Goal: Task Accomplishment & Management: Use online tool/utility

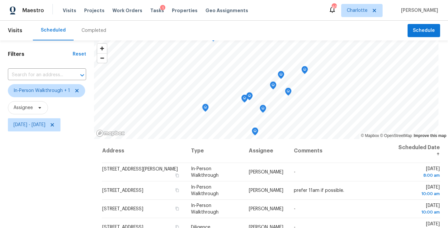
scroll to position [46, 0]
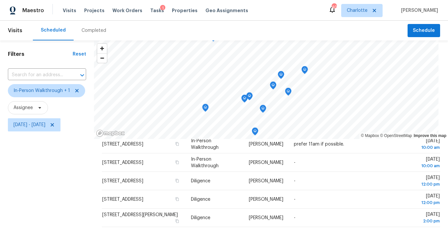
click at [36, 132] on span "Fri, Oct 03 - Fri, Oct 03" at bounding box center [47, 124] width 78 height 17
click at [37, 125] on span "[DATE] - [DATE]" at bounding box center [29, 125] width 32 height 7
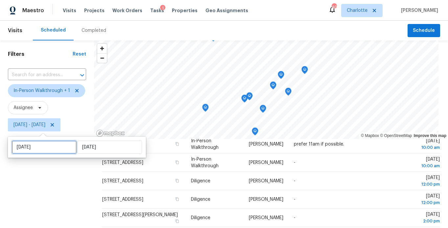
select select "9"
select select "2025"
select select "10"
select select "2025"
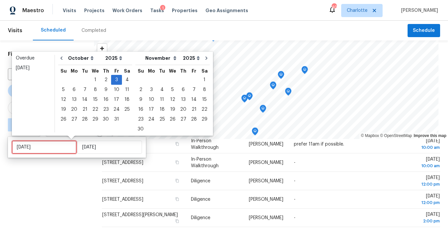
click at [41, 146] on input "Fri, Oct 03" at bounding box center [44, 147] width 65 height 13
type input "Mon, Oct 27"
type input "Thu, Oct 09"
type input "Fri, Oct 03"
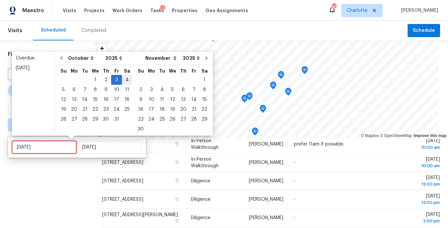
type input "Sat, Oct 04"
click at [124, 78] on div "4" at bounding box center [127, 79] width 10 height 9
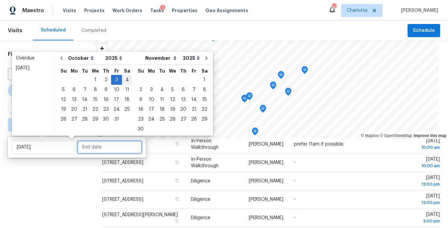
type input "Sat, Oct 04"
type input "Fri, Oct 03"
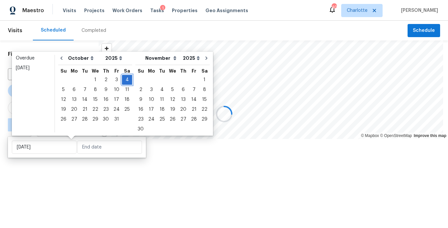
click at [124, 78] on div "4" at bounding box center [127, 79] width 10 height 9
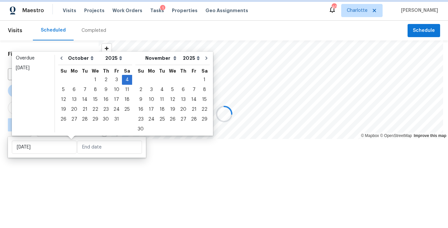
type input "[DATE]"
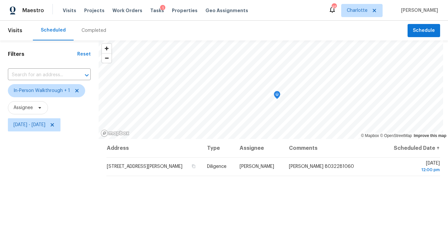
click at [60, 169] on div "Filters Reset ​ In-Person Walkthrough + 1 Assignee Sat, Oct 04 - Sat, Oct 04" at bounding box center [49, 180] width 99 height 281
drag, startPoint x: 82, startPoint y: 162, endPoint x: 95, endPoint y: 149, distance: 18.6
click at [87, 157] on div "Filters Reset ​ In-Person Walkthrough + 1 Assignee Sat, Oct 04 - Sat, Oct 04" at bounding box center [49, 180] width 99 height 281
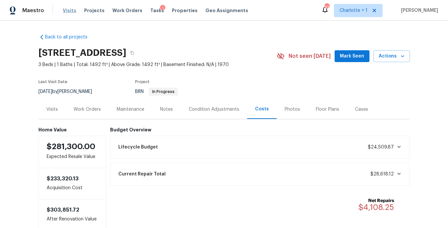
click at [69, 10] on span "Visits" at bounding box center [69, 10] width 13 height 7
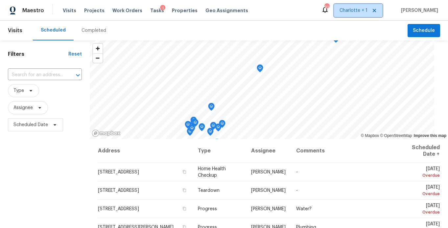
click at [368, 11] on span "Charlotte + 1" at bounding box center [354, 10] width 28 height 7
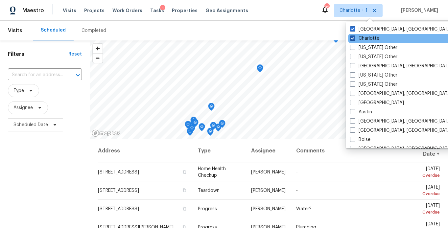
drag, startPoint x: 366, startPoint y: 37, endPoint x: 362, endPoint y: 36, distance: 3.8
click at [366, 36] on label "Charlotte" at bounding box center [364, 38] width 29 height 7
click at [354, 36] on input "Charlotte" at bounding box center [352, 37] width 4 height 4
checkbox input "false"
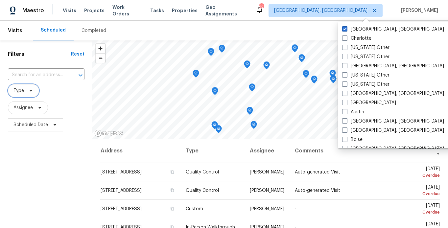
click at [23, 91] on span "Type" at bounding box center [18, 90] width 11 height 7
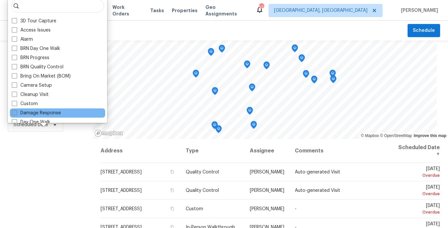
scroll to position [49, 0]
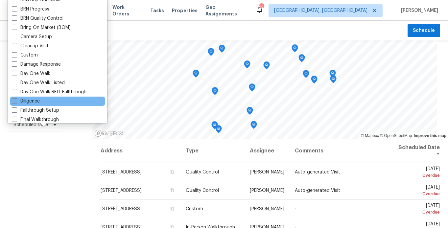
click at [36, 99] on label "Diligence" at bounding box center [26, 101] width 28 height 7
click at [16, 99] on input "Diligence" at bounding box center [14, 100] width 4 height 4
checkbox input "true"
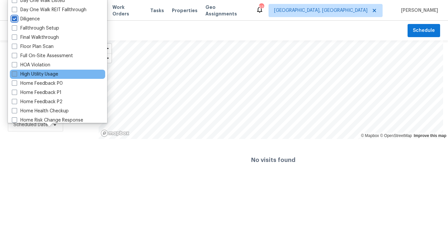
scroll to position [190, 0]
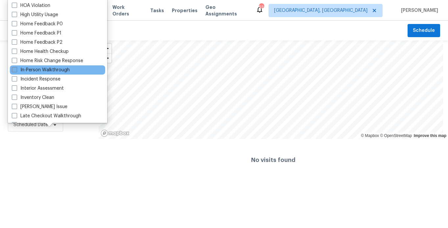
click at [43, 70] on label "In-Person Walkthrough" at bounding box center [41, 70] width 58 height 7
click at [16, 70] on input "In-Person Walkthrough" at bounding box center [14, 69] width 4 height 4
checkbox input "true"
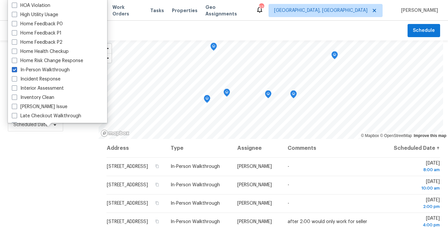
click at [29, 152] on div "Filters Reset ​ Diligence + 1 Assignee Scheduled Date" at bounding box center [49, 180] width 99 height 281
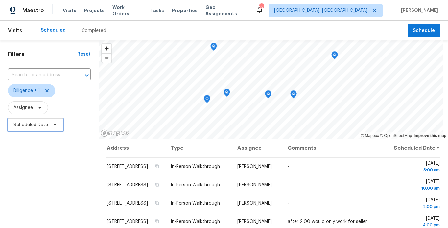
click at [28, 120] on span "Scheduled Date" at bounding box center [35, 124] width 55 height 13
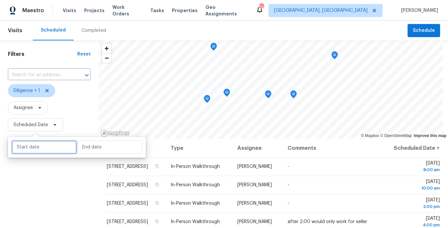
click at [52, 150] on input "text" at bounding box center [44, 147] width 65 height 13
select select "9"
select select "2025"
select select "10"
select select "2025"
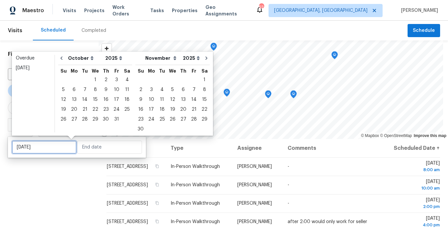
type input "Sat, Oct 04"
type input "Sun, Nov 02"
click at [114, 81] on div "3" at bounding box center [116, 79] width 11 height 9
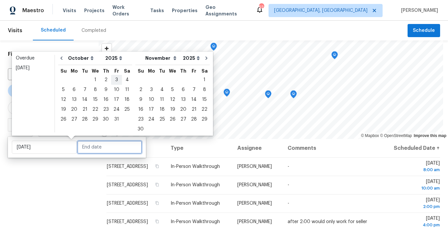
type input "Fri, Oct 03"
click at [114, 81] on div "3" at bounding box center [116, 79] width 11 height 9
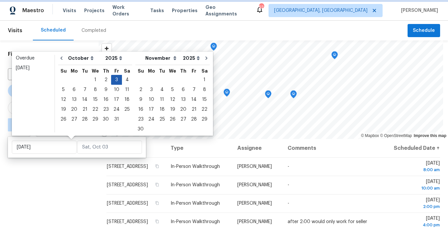
type input "Fri, Oct 03"
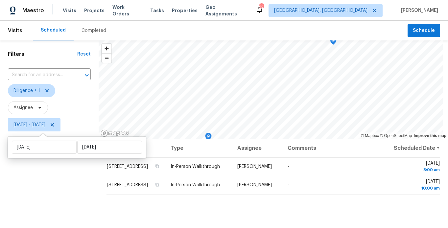
drag, startPoint x: 28, startPoint y: 180, endPoint x: 38, endPoint y: 160, distance: 21.6
click at [27, 180] on div "Filters Reset ​ Diligence + 1 Assignee Fri, Oct 03 - Fri, Oct 03" at bounding box center [49, 180] width 99 height 281
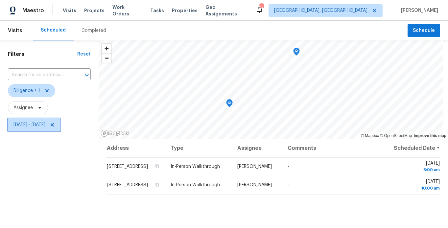
click at [60, 121] on span "Fri, Oct 03 - Fri, Oct 03" at bounding box center [34, 124] width 53 height 13
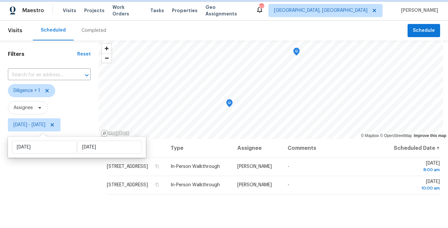
click at [55, 126] on icon at bounding box center [52, 124] width 5 height 5
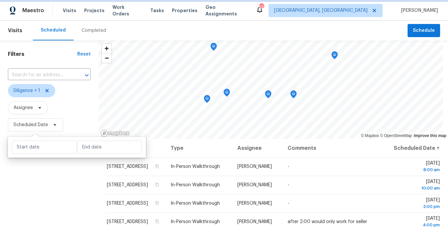
click at [30, 126] on span "Scheduled Date" at bounding box center [30, 125] width 35 height 7
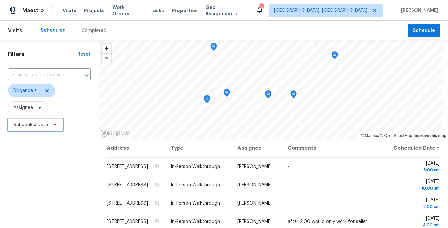
click at [30, 127] on span "Scheduled Date" at bounding box center [30, 125] width 35 height 7
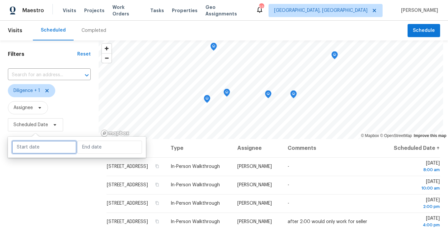
click at [32, 143] on input "text" at bounding box center [44, 147] width 65 height 13
select select "9"
select select "2025"
select select "10"
select select "2025"
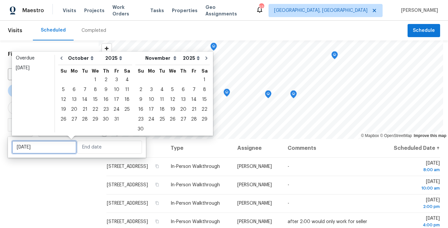
type input "Wed, Oct 01"
click at [125, 80] on div "4" at bounding box center [127, 79] width 10 height 9
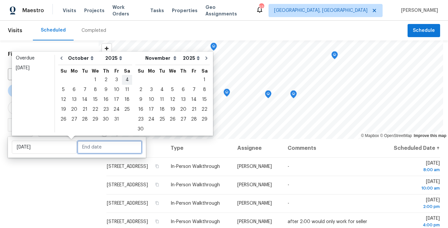
type input "Sat, Oct 04"
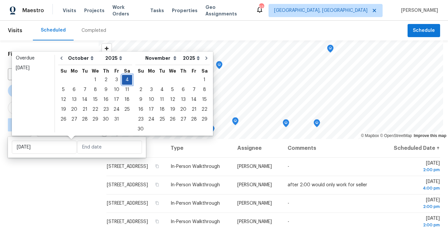
click at [125, 80] on div "4" at bounding box center [127, 79] width 10 height 9
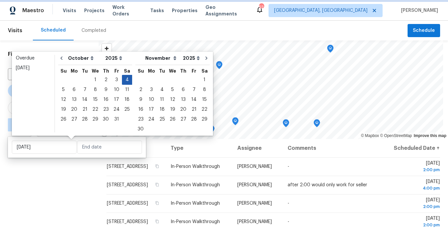
type input "Sat, Oct 04"
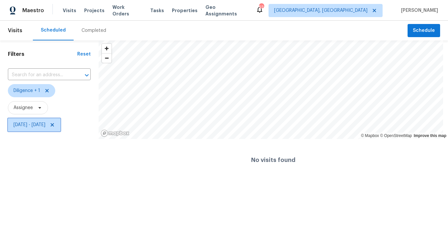
click at [60, 125] on span "Sat, Oct 04 - Sat, Oct 04" at bounding box center [34, 124] width 53 height 13
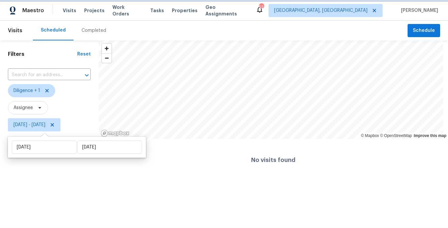
drag, startPoint x: 75, startPoint y: 125, endPoint x: 81, endPoint y: 12, distance: 113.3
click at [60, 122] on span "Sat, Oct 04 - Sat, Oct 04" at bounding box center [34, 124] width 53 height 13
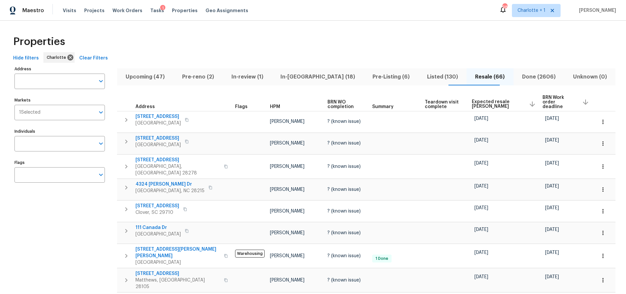
click at [479, 100] on span "Expected resale [PERSON_NAME]" at bounding box center [498, 104] width 52 height 9
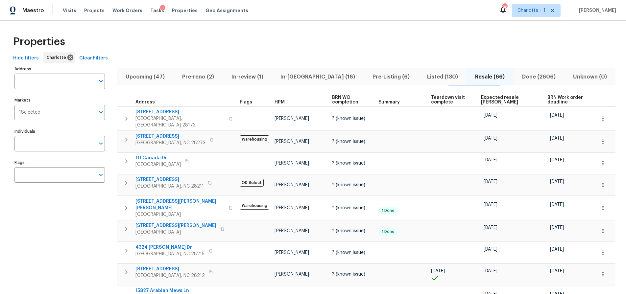
click at [481, 98] on span "Expected resale [PERSON_NAME]" at bounding box center [508, 99] width 55 height 9
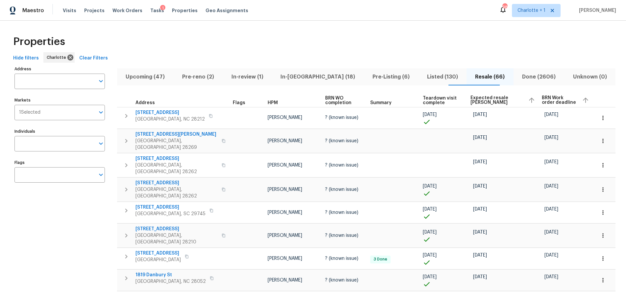
click at [473, 104] on span "Expected resale [PERSON_NAME]" at bounding box center [496, 100] width 53 height 9
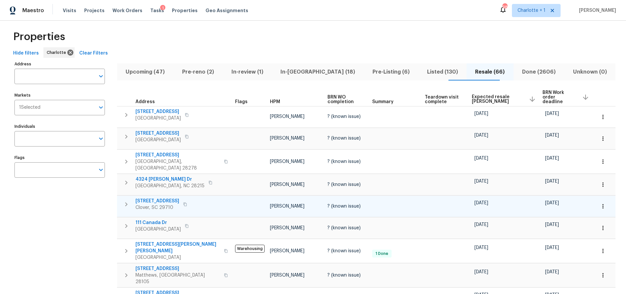
scroll to position [5, 0]
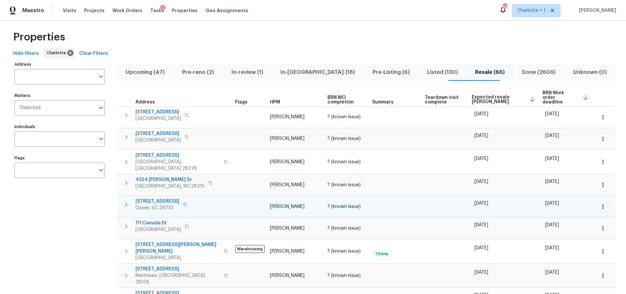
click at [600, 204] on icon "button" at bounding box center [603, 207] width 7 height 7
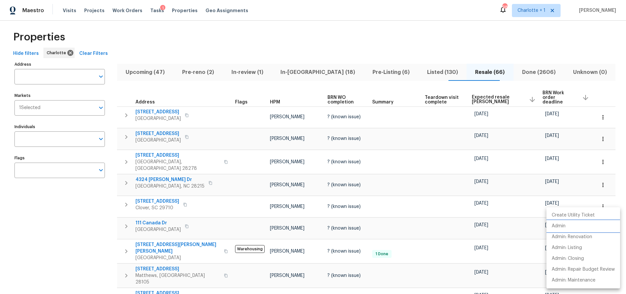
click at [568, 224] on li "Admin" at bounding box center [583, 226] width 74 height 11
click at [155, 191] on div at bounding box center [313, 147] width 626 height 294
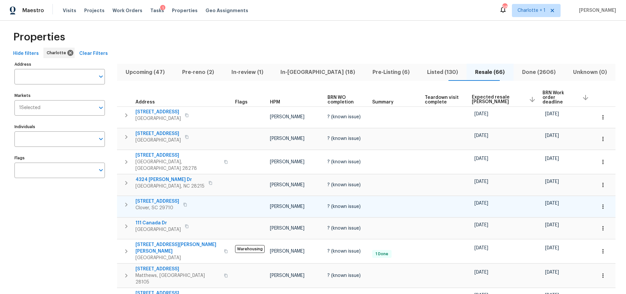
click at [151, 198] on span "918 Clover Park Dr" at bounding box center [157, 201] width 44 height 7
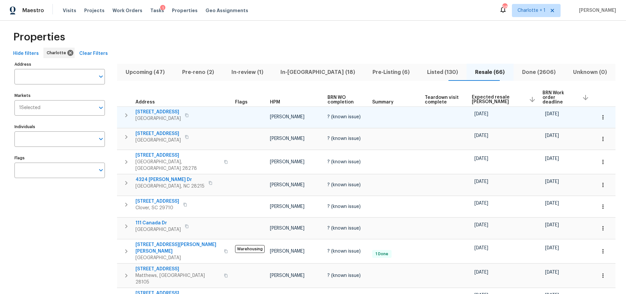
click at [158, 109] on span "178 Wellshire St" at bounding box center [157, 112] width 45 height 7
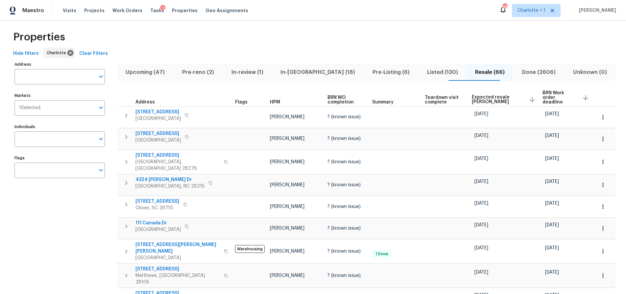
click at [152, 220] on span "111 Canada Dr" at bounding box center [157, 223] width 45 height 7
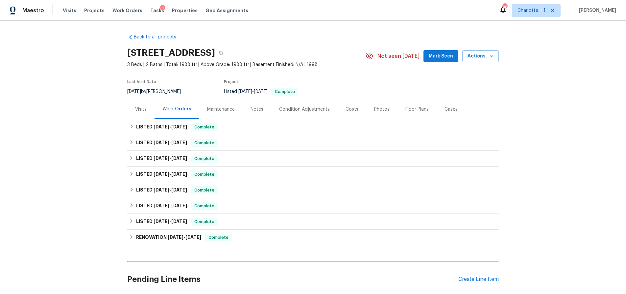
click at [348, 109] on div "Costs" at bounding box center [352, 109] width 13 height 7
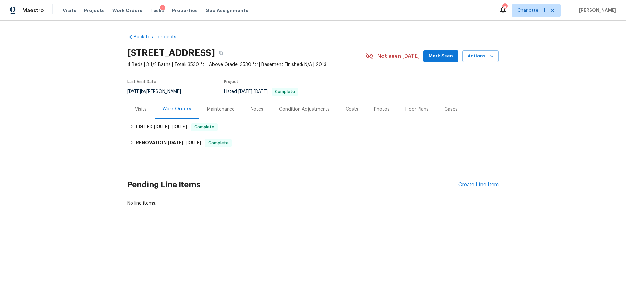
click at [346, 110] on div "Costs" at bounding box center [352, 109] width 13 height 7
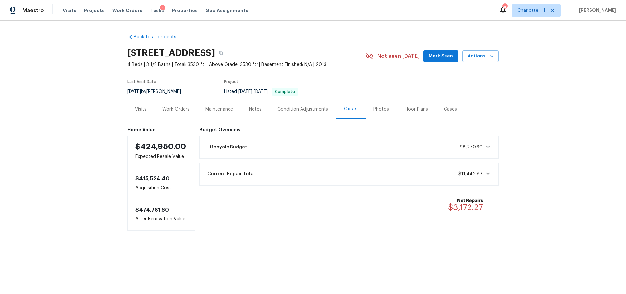
click at [139, 109] on div "Visits" at bounding box center [141, 109] width 12 height 7
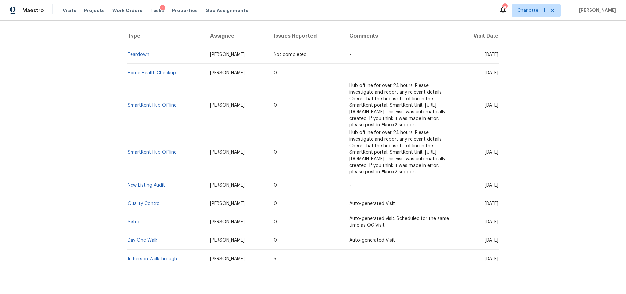
scroll to position [124, 0]
click at [149, 182] on link "New Listing Audit" at bounding box center [146, 184] width 37 height 5
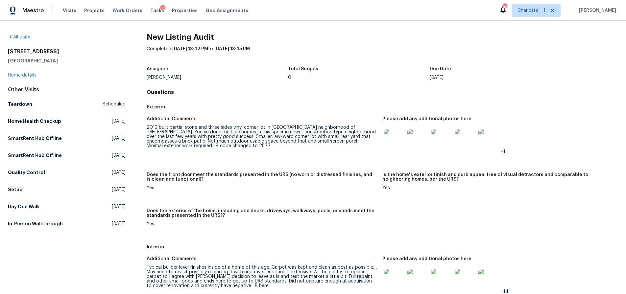
click at [390, 138] on img at bounding box center [394, 139] width 21 height 21
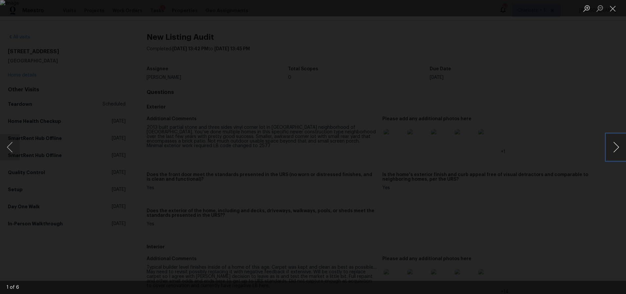
click at [616, 147] on button "Next image" at bounding box center [616, 147] width 20 height 26
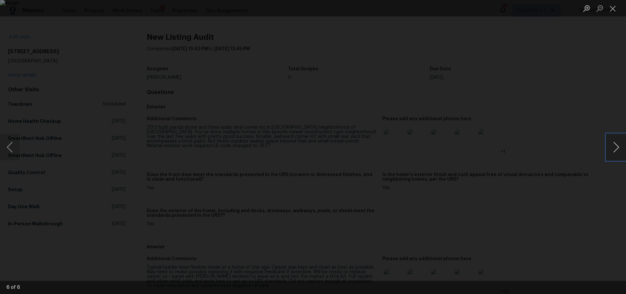
click at [616, 147] on button "Next image" at bounding box center [616, 147] width 20 height 26
click at [573, 100] on div "Lightbox" at bounding box center [313, 147] width 626 height 294
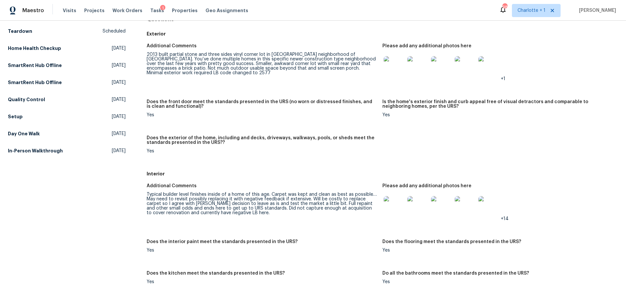
scroll to position [91, 0]
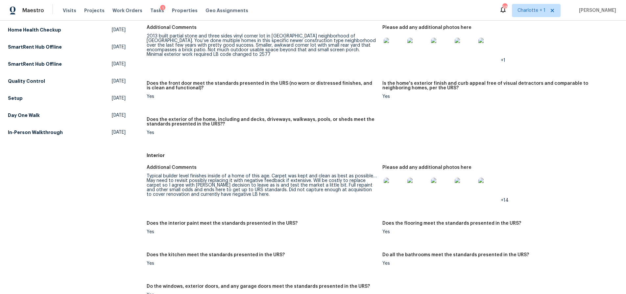
click at [397, 183] on img at bounding box center [394, 188] width 21 height 21
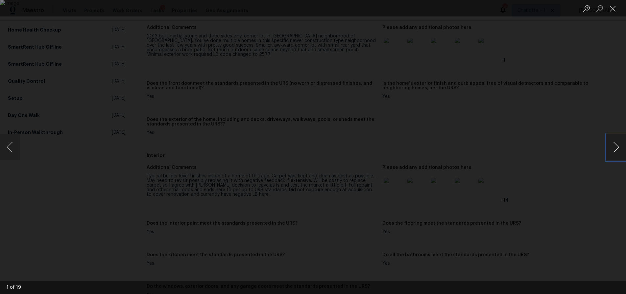
click at [615, 146] on button "Next image" at bounding box center [616, 147] width 20 height 26
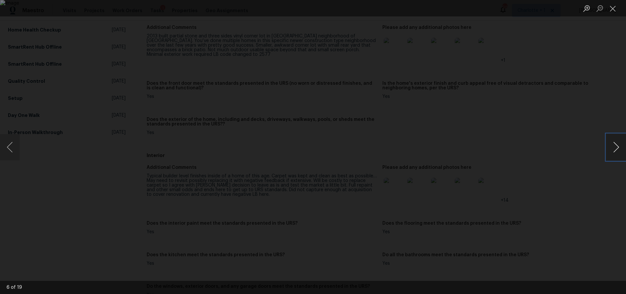
click at [615, 146] on button "Next image" at bounding box center [616, 147] width 20 height 26
click at [570, 82] on div "Lightbox" at bounding box center [313, 147] width 626 height 294
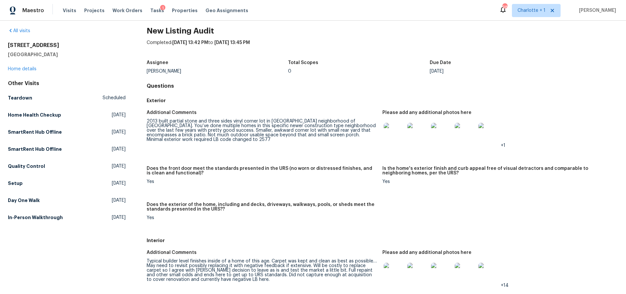
scroll to position [0, 0]
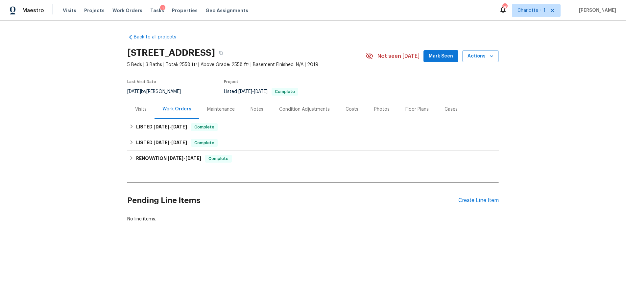
click at [346, 108] on div "Costs" at bounding box center [352, 109] width 13 height 7
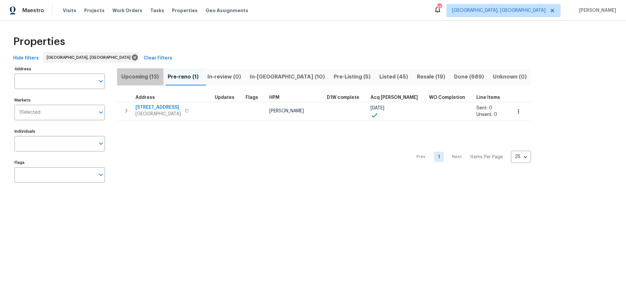
click at [159, 75] on span "Upcoming (13)" at bounding box center [140, 76] width 38 height 9
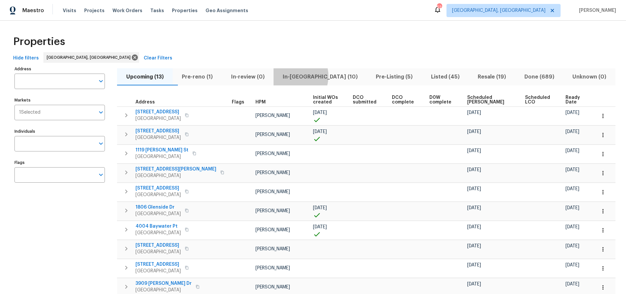
click at [305, 76] on span "In-reno (10)" at bounding box center [319, 76] width 85 height 9
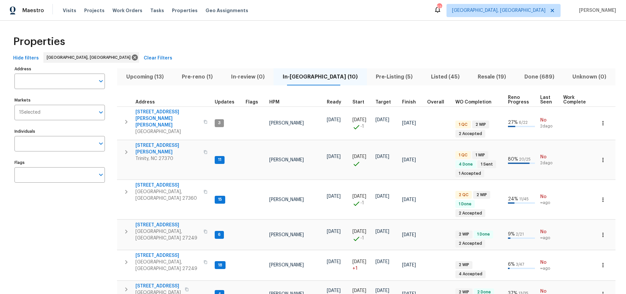
click at [249, 28] on div "Properties Hide filters Greensboro, NC Clear Filters Address Address Markets 1 …" at bounding box center [313, 245] width 626 height 448
click at [368, 83] on button "Pre-Listing (5)" at bounding box center [394, 76] width 55 height 17
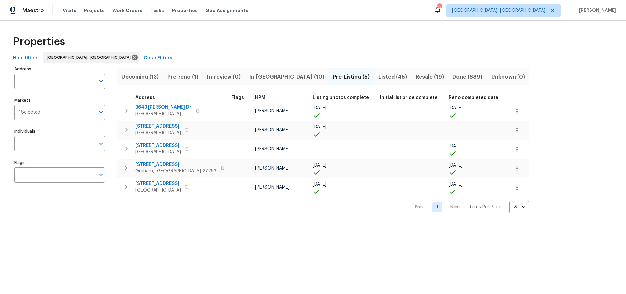
click at [206, 34] on div "Properties" at bounding box center [313, 41] width 605 height 21
click at [527, 121] on div "Address Address Markets 1 Selected Markets Individuals Individuals Flags Flags …" at bounding box center [313, 138] width 605 height 149
click at [514, 166] on icon "button" at bounding box center [517, 168] width 7 height 7
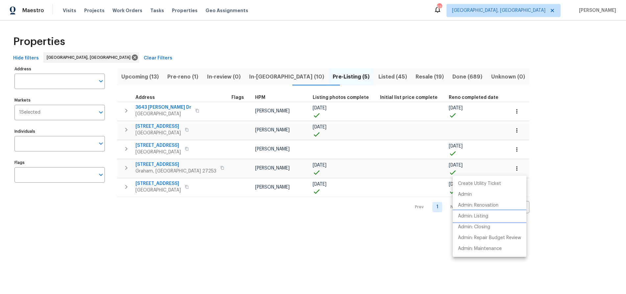
click at [479, 219] on p "Admin: Listing" at bounding box center [473, 216] width 30 height 7
click at [156, 237] on div at bounding box center [313, 147] width 626 height 294
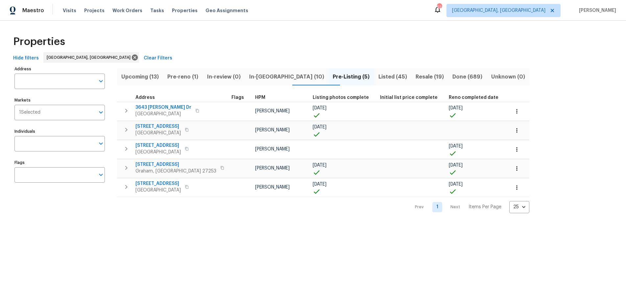
click at [532, 144] on div "Address Address Markets 1 Selected Markets Individuals Individuals Flags Flags …" at bounding box center [313, 138] width 605 height 149
click at [415, 76] on span "Resale (19)" at bounding box center [429, 76] width 29 height 9
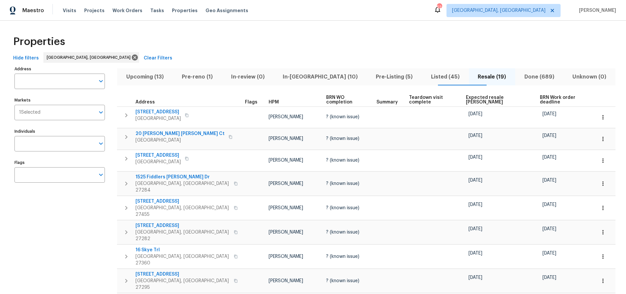
click at [463, 94] on th "Expected resale COE" at bounding box center [500, 99] width 74 height 13
click at [466, 98] on span "Expected resale COE" at bounding box center [497, 99] width 63 height 9
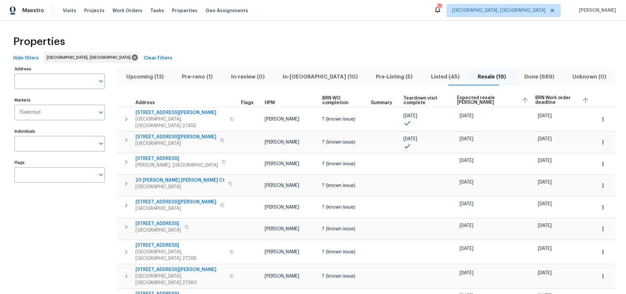
click at [457, 98] on span "Expected resale COE" at bounding box center [487, 100] width 60 height 9
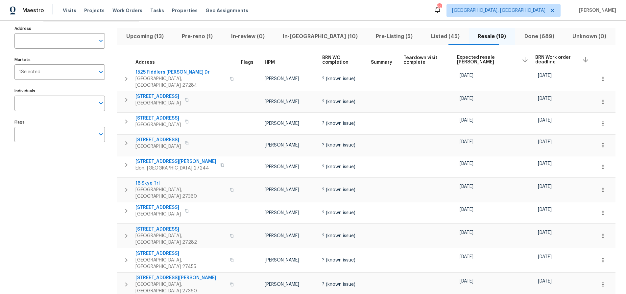
scroll to position [44, 0]
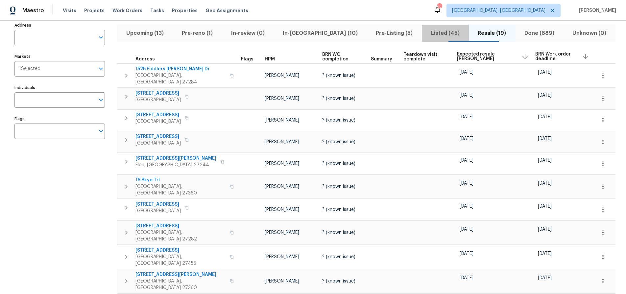
click at [428, 30] on span "Listed (45)" at bounding box center [445, 33] width 39 height 9
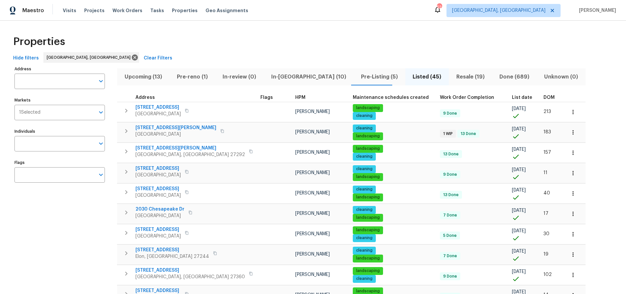
click at [543, 98] on span "DOM" at bounding box center [548, 97] width 11 height 5
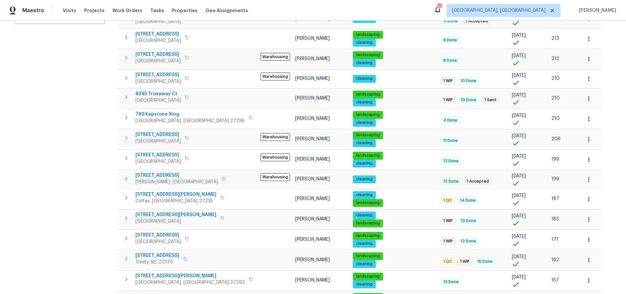
scroll to position [348, 0]
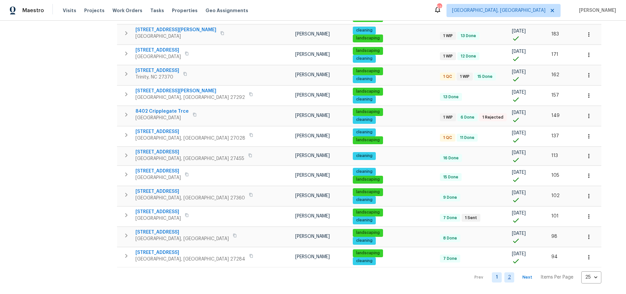
click at [504, 273] on link "2" at bounding box center [509, 278] width 10 height 10
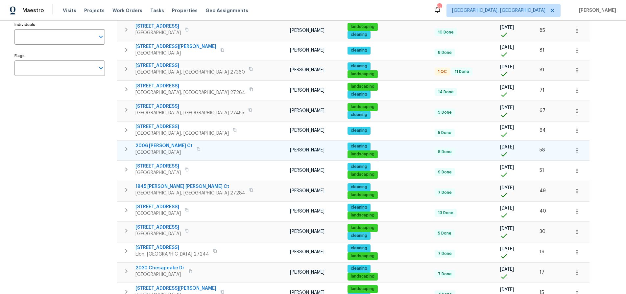
scroll to position [119, 0]
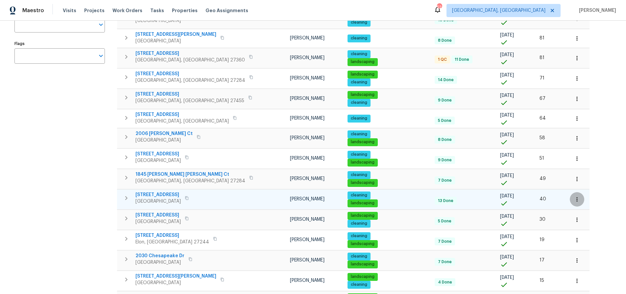
click at [570, 199] on button "button" at bounding box center [577, 199] width 14 height 14
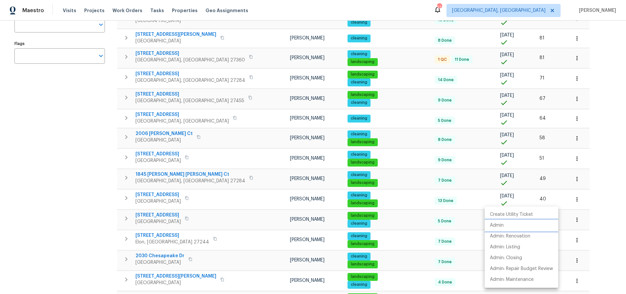
click at [503, 224] on p "Admin" at bounding box center [497, 225] width 14 height 7
click at [157, 196] on div at bounding box center [313, 147] width 626 height 294
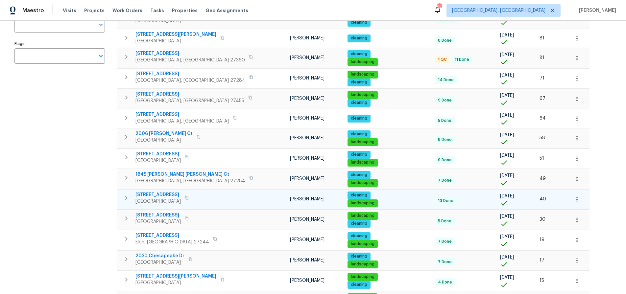
click at [156, 195] on span "12 Silverbrook Ct" at bounding box center [157, 195] width 45 height 7
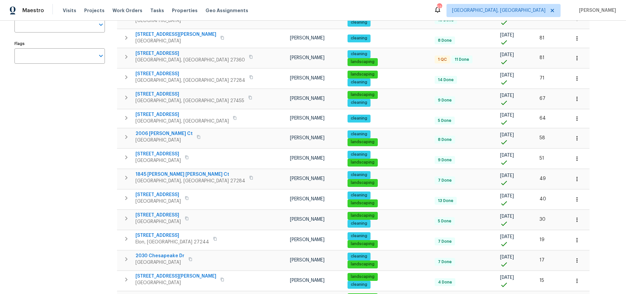
click at [94, 143] on div "Address Address Markets 1 Selected Markets Individuals Individuals Flags Flags" at bounding box center [63, 177] width 99 height 464
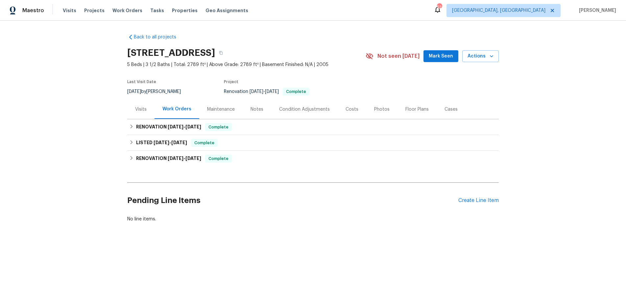
click at [338, 109] on div "Costs" at bounding box center [352, 109] width 29 height 19
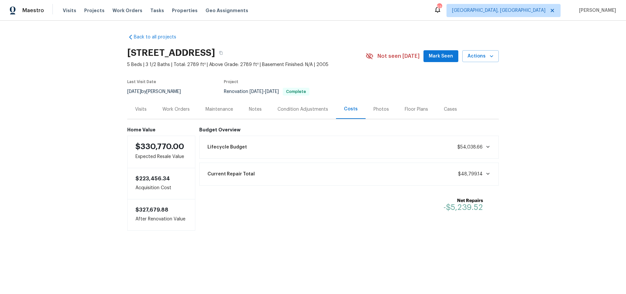
click at [176, 104] on div "Work Orders" at bounding box center [176, 109] width 43 height 19
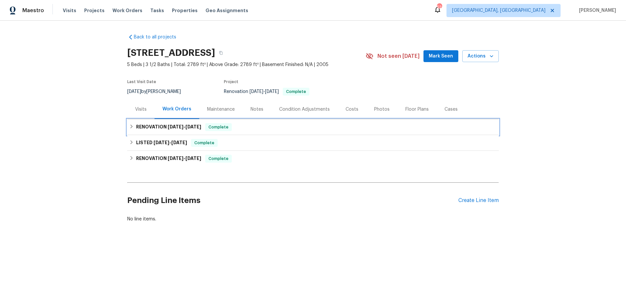
click at [162, 130] on h6 "RENOVATION 9/26/25 - 9/26/25" at bounding box center [168, 127] width 65 height 8
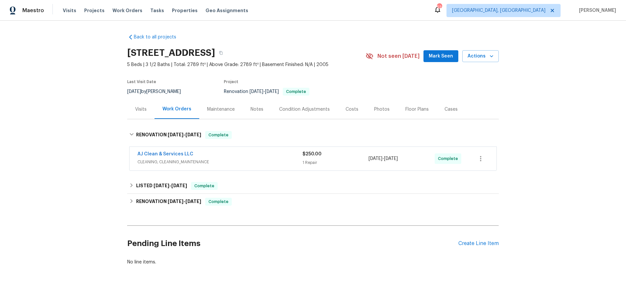
click at [224, 157] on div "AJ Clean & Services LLC" at bounding box center [219, 155] width 165 height 8
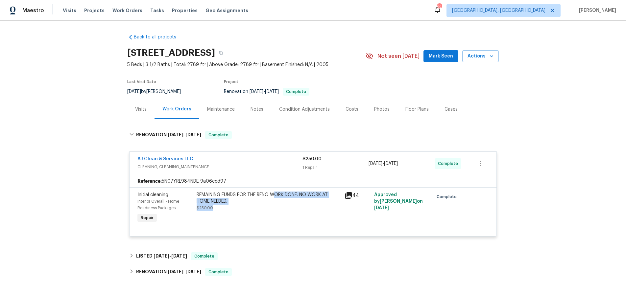
drag, startPoint x: 311, startPoint y: 196, endPoint x: 341, endPoint y: 197, distance: 30.3
click at [341, 197] on div "Initial cleaning Interior Overall - Home Readiness Packages Repair REMAINING FU…" at bounding box center [312, 208] width 355 height 37
click at [338, 208] on div "REMAINING FUNDS FOR THE RENO WORK DONE. NO WORK AT HOME NEEDED. $250.00" at bounding box center [269, 208] width 148 height 37
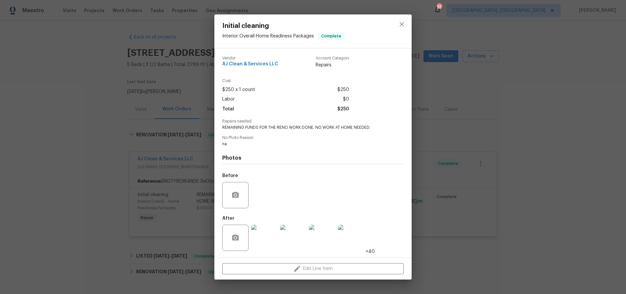
click at [260, 233] on img at bounding box center [264, 238] width 26 height 26
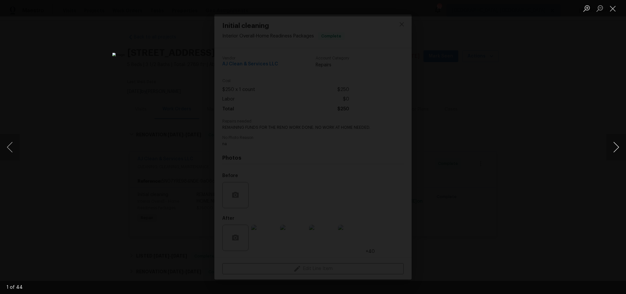
click at [610, 148] on button "Next image" at bounding box center [616, 147] width 20 height 26
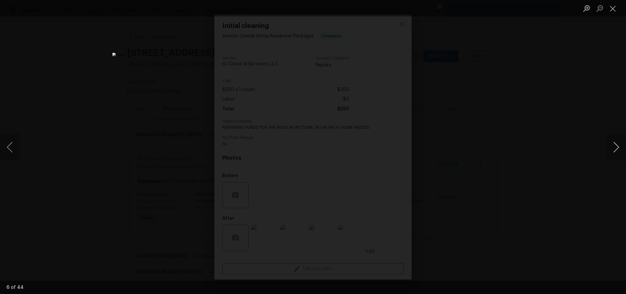
click at [610, 148] on button "Next image" at bounding box center [616, 147] width 20 height 26
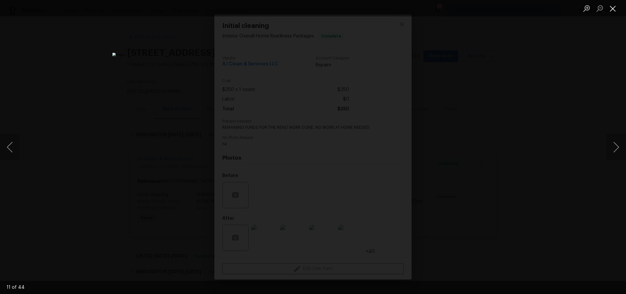
click at [611, 10] on button "Close lightbox" at bounding box center [612, 9] width 13 height 12
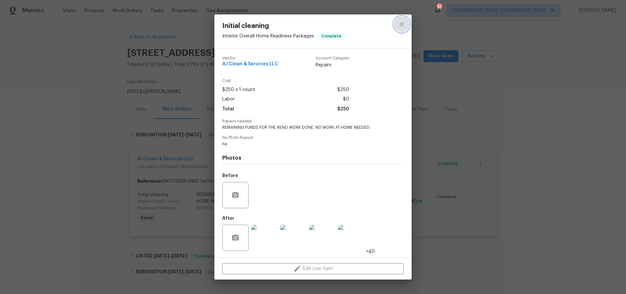
click at [400, 22] on icon "close" at bounding box center [402, 24] width 8 height 8
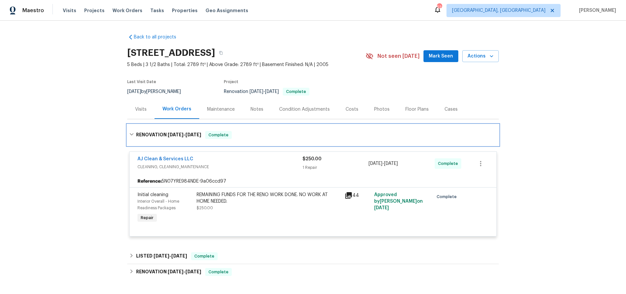
click at [145, 135] on h6 "RENOVATION 9/26/25 - 9/26/25" at bounding box center [168, 135] width 65 height 8
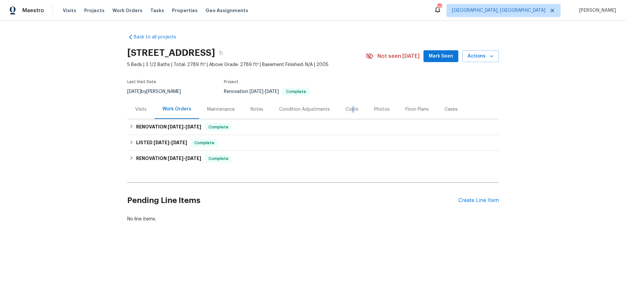
click at [348, 108] on div "Costs" at bounding box center [352, 109] width 13 height 7
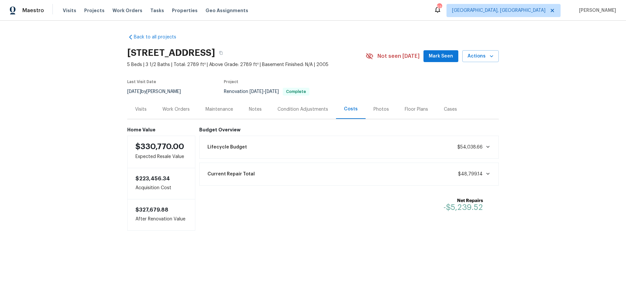
click at [558, 81] on div "Back to all projects 12 Silverbrook Ct, Mc Leansville, NC 27301 5 Beds | 3 1/2 …" at bounding box center [313, 146] width 626 height 250
click at [61, 88] on div "Back to all projects 12 Silverbrook Ct, Mc Leansville, NC 27301 5 Beds | 3 1/2 …" at bounding box center [313, 146] width 626 height 250
click at [142, 117] on div "Visits" at bounding box center [140, 109] width 27 height 19
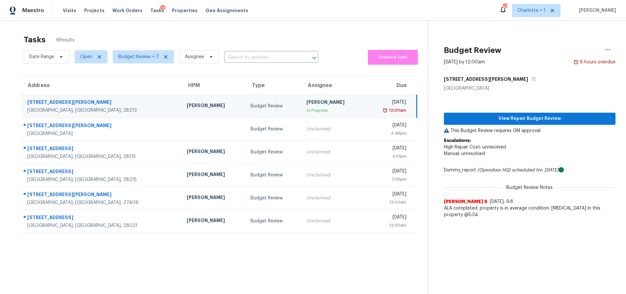
click at [181, 111] on td "[PERSON_NAME]" at bounding box center [213, 106] width 64 height 23
click at [97, 100] on div "[STREET_ADDRESS][PERSON_NAME]" at bounding box center [101, 103] width 149 height 8
drag, startPoint x: 123, startPoint y: 102, endPoint x: 128, endPoint y: 102, distance: 4.9
click at [124, 102] on div "[STREET_ADDRESS][PERSON_NAME]" at bounding box center [101, 103] width 149 height 8
click at [526, 121] on span "View Repair Budget Review" at bounding box center [529, 119] width 161 height 8
